Goal: Information Seeking & Learning: Check status

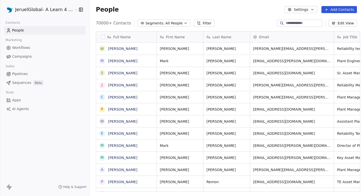
scroll to position [173, 277]
click at [41, 51] on link "Workflows" at bounding box center [44, 48] width 81 height 8
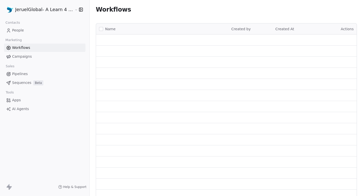
click at [36, 56] on link "Campaigns" at bounding box center [44, 56] width 81 height 8
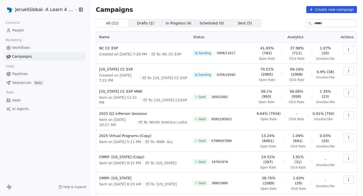
click at [344, 49] on button "button" at bounding box center [349, 50] width 10 height 8
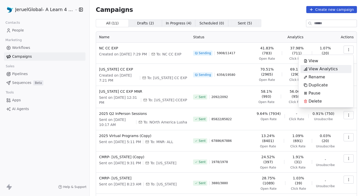
click at [328, 70] on span "View Analytics" at bounding box center [323, 69] width 29 height 6
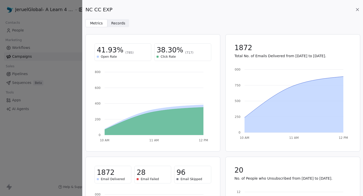
click at [358, 10] on icon at bounding box center [357, 9] width 5 height 5
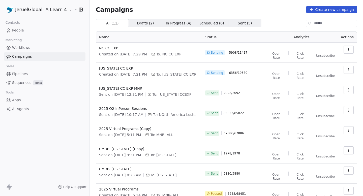
click at [350, 47] on button "button" at bounding box center [349, 50] width 10 height 8
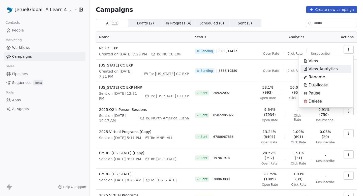
click at [321, 70] on span "View Analytics" at bounding box center [323, 69] width 29 height 6
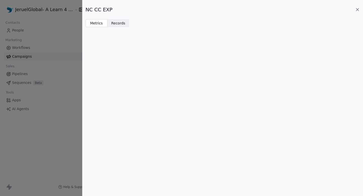
click at [356, 11] on icon at bounding box center [357, 9] width 5 height 5
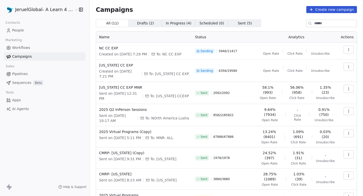
click at [299, 24] on div "All ( 11 ) All ( 11 ) Drafts ( 2 ) Drafts ( 2 ) In Progress ( 4 ) In Progress (…" at bounding box center [226, 23] width 261 height 8
click at [349, 46] on button "button" at bounding box center [349, 50] width 10 height 8
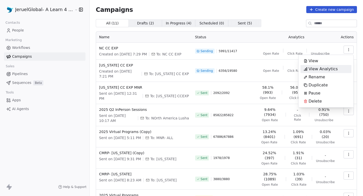
click at [316, 71] on span "View Analytics" at bounding box center [323, 69] width 29 height 6
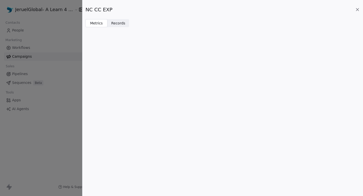
click at [120, 22] on span "Records" at bounding box center [118, 23] width 14 height 5
click at [359, 10] on icon at bounding box center [357, 9] width 5 height 5
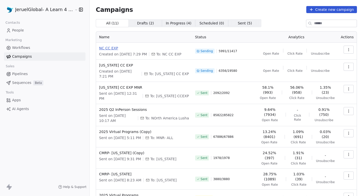
click at [105, 48] on span "NC CC EXP" at bounding box center [144, 48] width 90 height 5
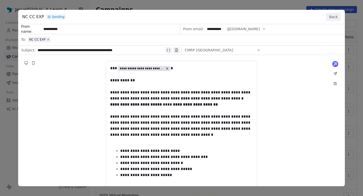
click at [334, 18] on button "Back" at bounding box center [333, 17] width 15 height 8
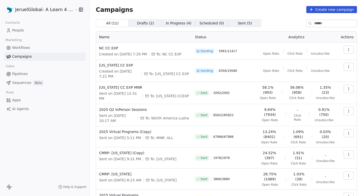
click at [350, 49] on icon "button" at bounding box center [349, 50] width 4 height 4
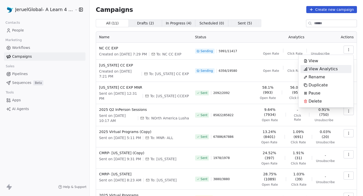
click at [332, 66] on span "View Analytics" at bounding box center [323, 69] width 29 height 6
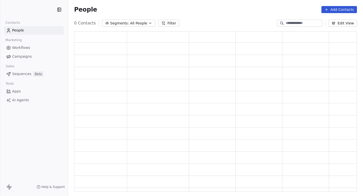
scroll to position [161, 283]
